Goal: Check status: Check status

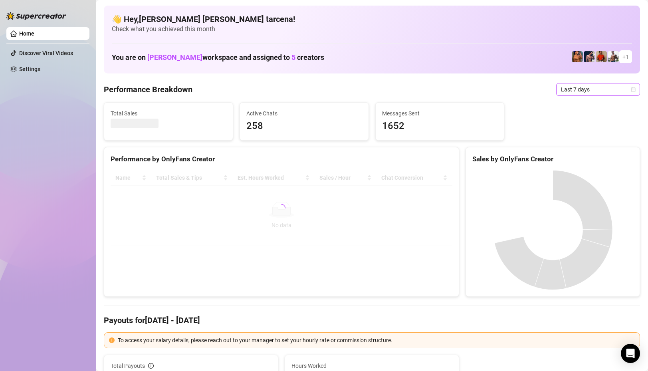
click at [591, 84] on span "Last 7 days" at bounding box center [598, 89] width 74 height 12
click at [584, 160] on div "Custom date" at bounding box center [598, 156] width 71 height 9
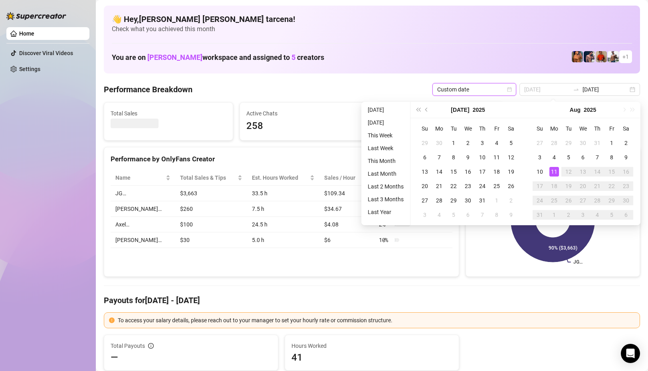
type input "[DATE]"
click at [558, 172] on div "11" at bounding box center [554, 172] width 10 height 10
type input "[DATE]"
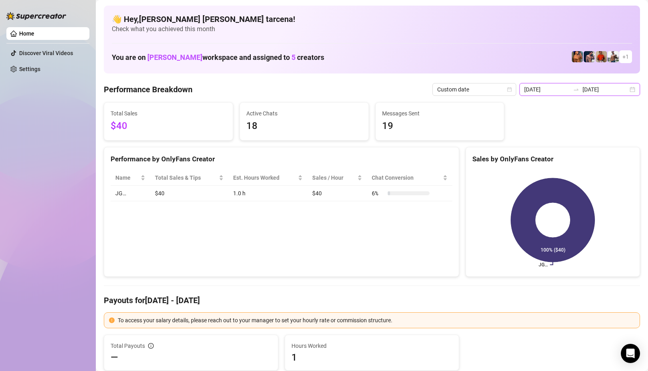
click at [566, 91] on input "[DATE]" at bounding box center [547, 89] width 46 height 9
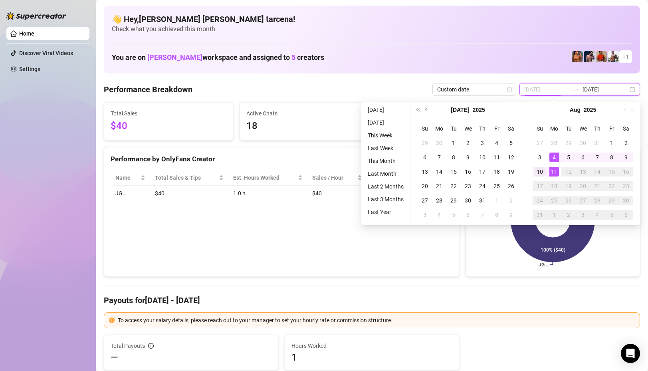
type input "[DATE]"
click at [541, 169] on div "10" at bounding box center [540, 172] width 10 height 10
type input "[DATE]"
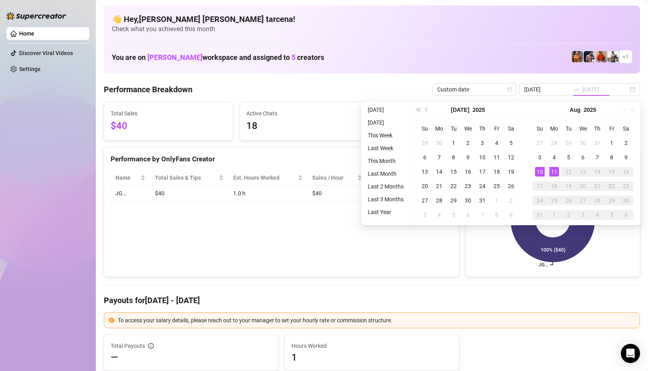
type input "[DATE]"
